Goal: Transaction & Acquisition: Obtain resource

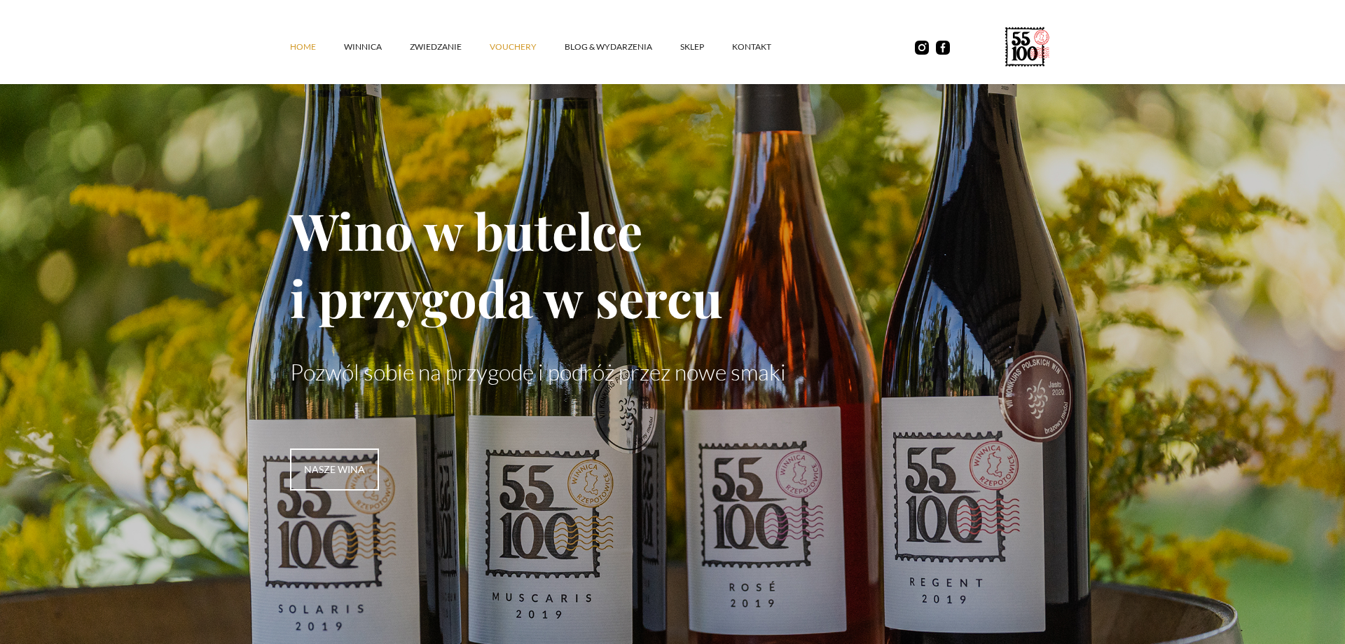
click at [518, 48] on link "vouchery" at bounding box center [527, 47] width 75 height 42
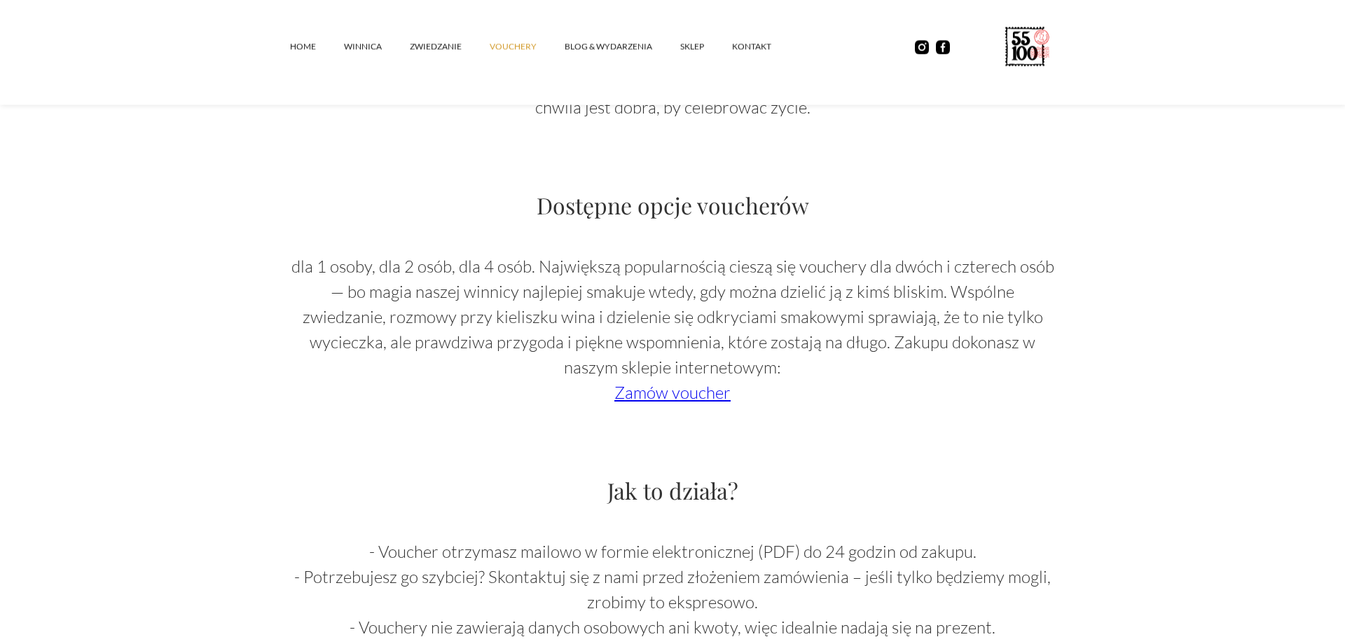
scroll to position [1000, 0]
click at [689, 402] on link "Zamów voucher" at bounding box center [672, 395] width 116 height 21
